Goal: Information Seeking & Learning: Compare options

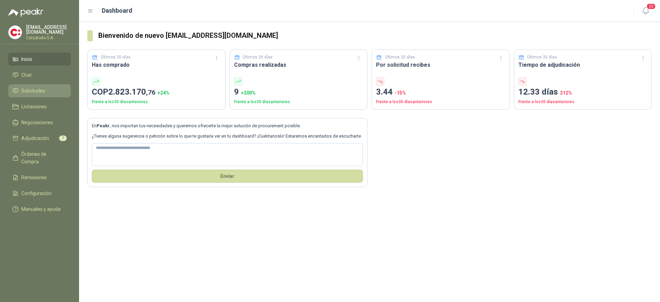
click at [37, 91] on span "Solicitudes" at bounding box center [33, 91] width 24 height 8
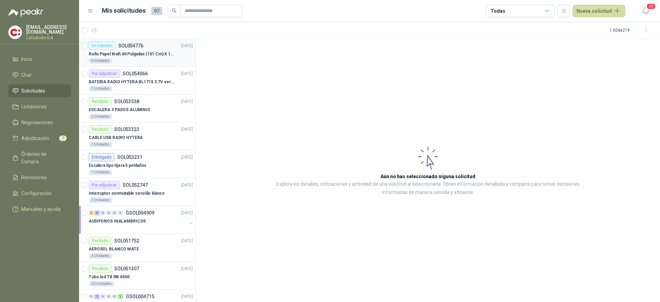
click at [110, 50] on div "Rollo Papel Kraft 40 Pulgadas (101 Cm) X 150 Mts 60 Gr" at bounding box center [141, 54] width 104 height 8
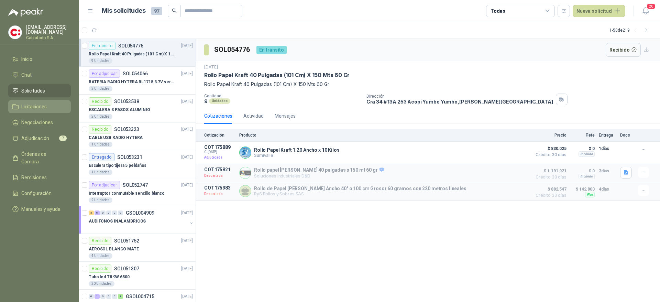
click at [40, 103] on span "Licitaciones" at bounding box center [33, 107] width 25 height 8
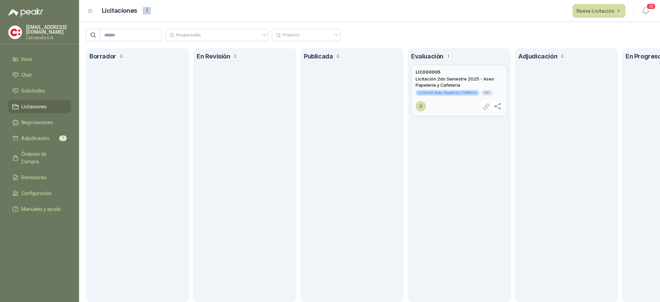
click at [446, 69] on header "LIC000005" at bounding box center [458, 72] width 87 height 7
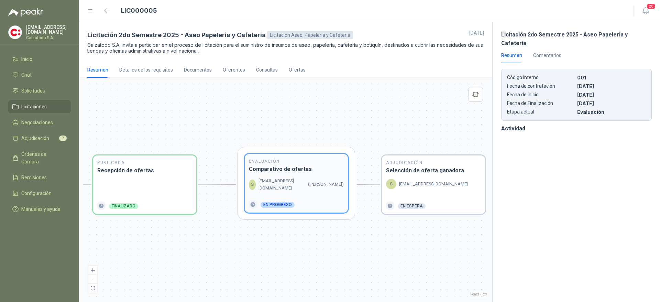
click at [303, 182] on div "S [EMAIL_ADDRESS][DOMAIN_NAME] ( [PERSON_NAME] )" at bounding box center [296, 184] width 95 height 14
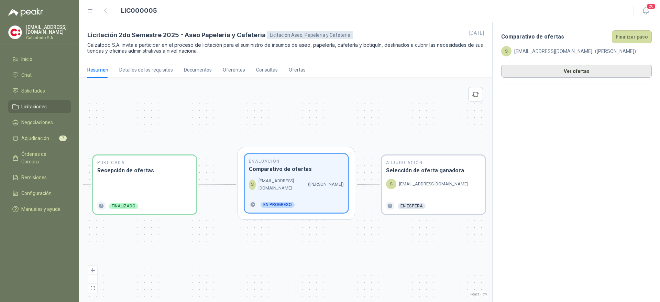
click at [529, 72] on button "Ver ofertas" at bounding box center [576, 71] width 150 height 13
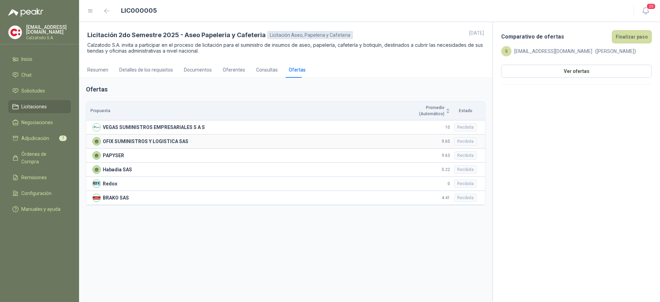
click at [144, 140] on p "OFIX SUMINISTROS Y LOGISTICA SAS" at bounding box center [146, 141] width 86 height 8
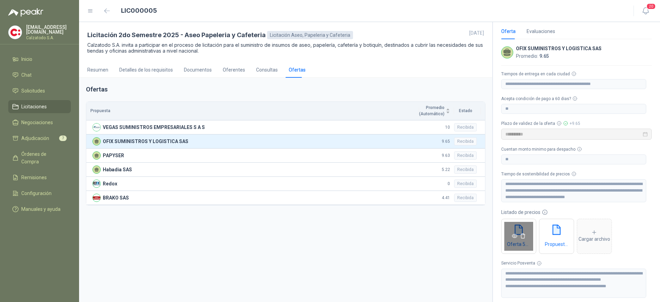
click at [513, 235] on icon "eye" at bounding box center [514, 235] width 5 height 5
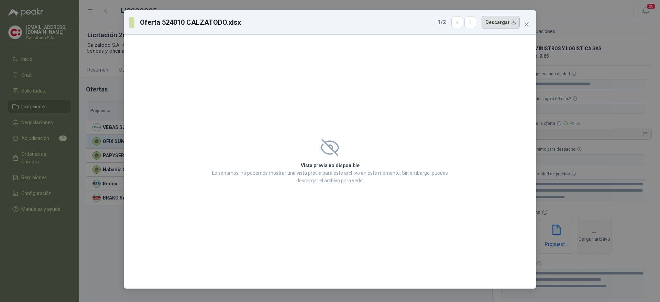
click at [494, 25] on button "Descargar" at bounding box center [500, 22] width 38 height 13
click at [528, 21] on button "Close" at bounding box center [526, 24] width 11 height 11
